Goal: Transaction & Acquisition: Purchase product/service

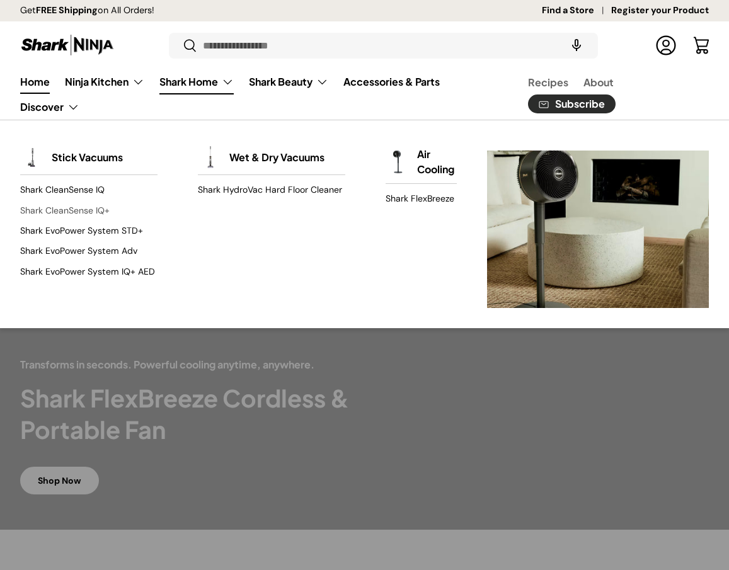
click at [78, 209] on link "Shark CleanSense IQ+" at bounding box center [88, 210] width 137 height 20
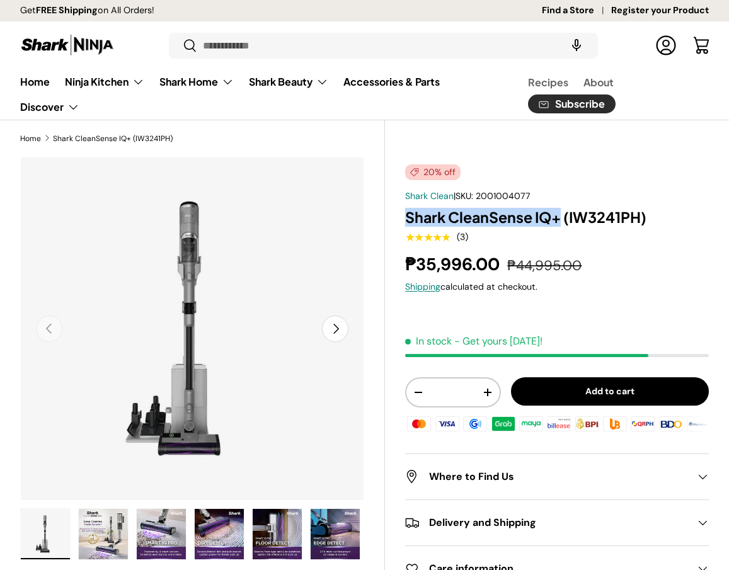
drag, startPoint x: 559, startPoint y: 221, endPoint x: 406, endPoint y: 221, distance: 153.1
click at [406, 221] on h1 "Shark CleanSense IQ+ (IW3241PH)" at bounding box center [557, 217] width 304 height 19
copy h1 "Shark CleanSense IQ+"
